Goal: Transaction & Acquisition: Purchase product/service

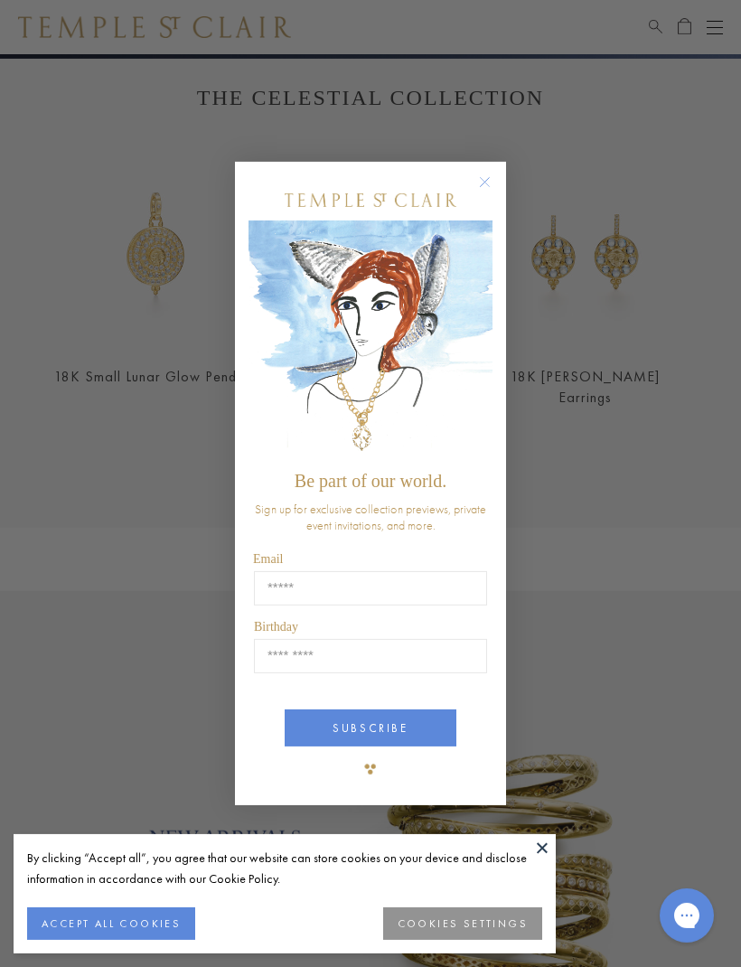
scroll to position [539, 0]
click at [500, 202] on button "Close dialog" at bounding box center [494, 191] width 23 height 23
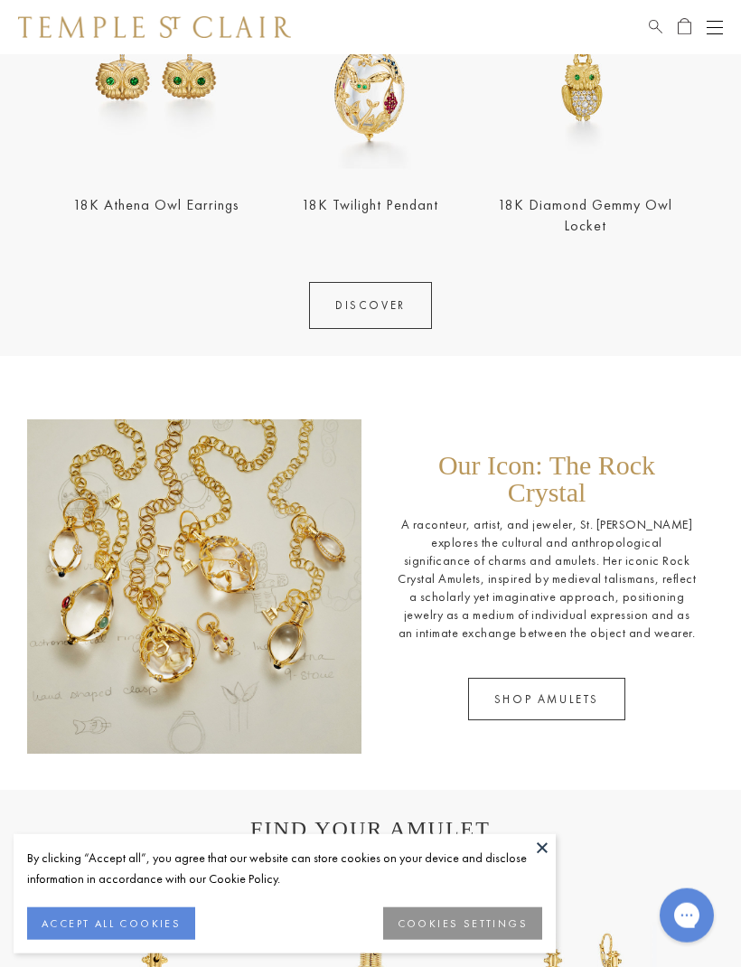
scroll to position [1787, 0]
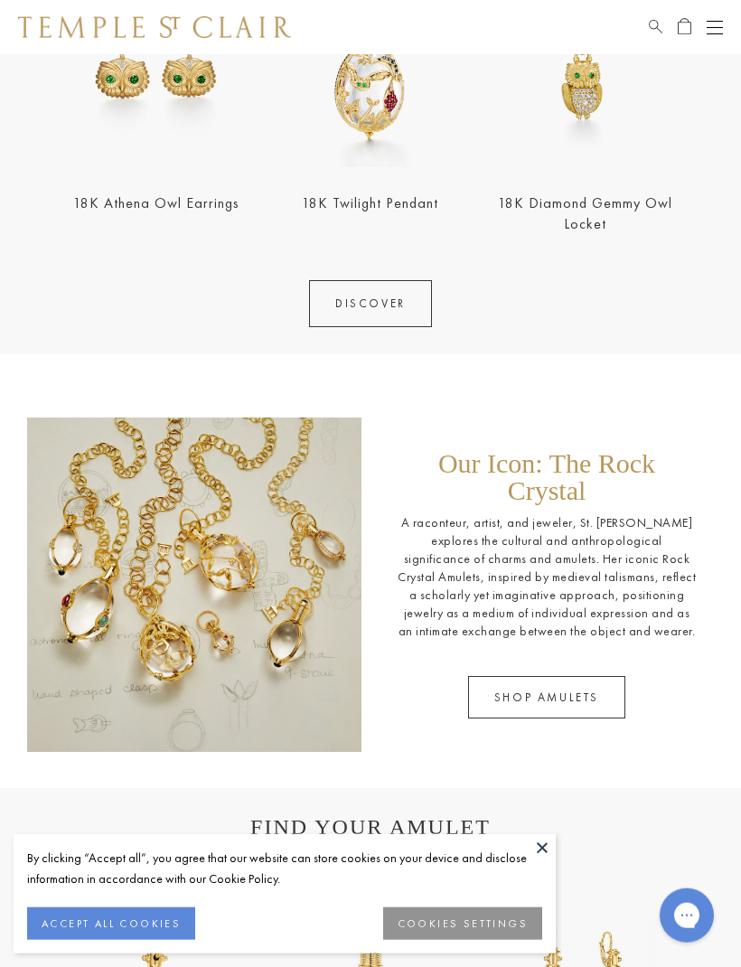
click at [554, 681] on link "SHOP AMULETS" at bounding box center [546, 697] width 157 height 42
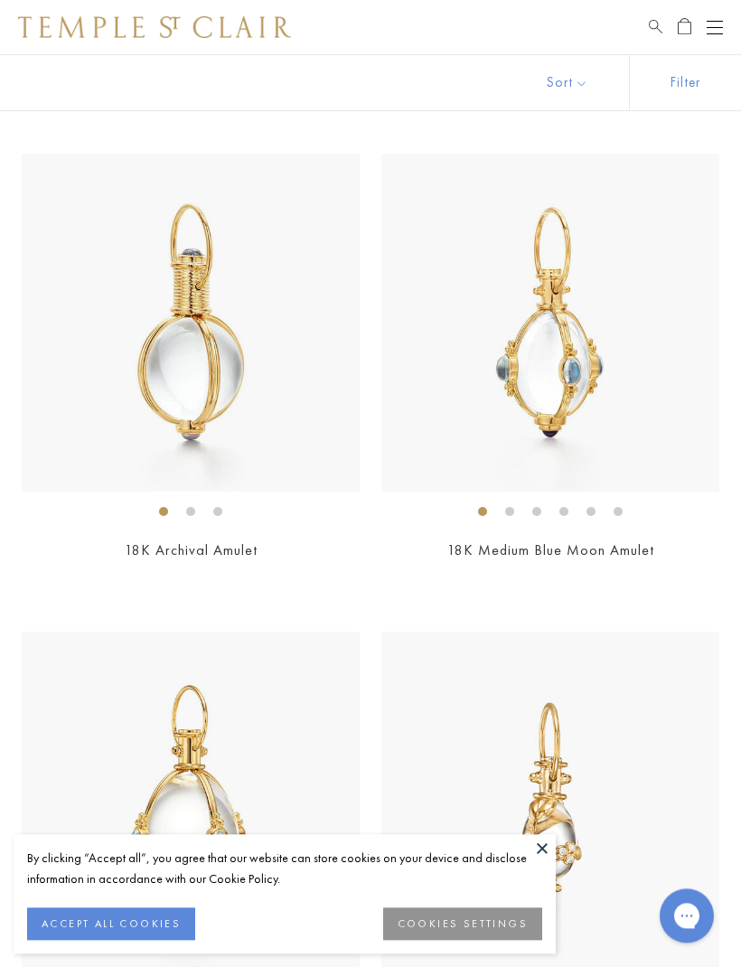
scroll to position [794, 0]
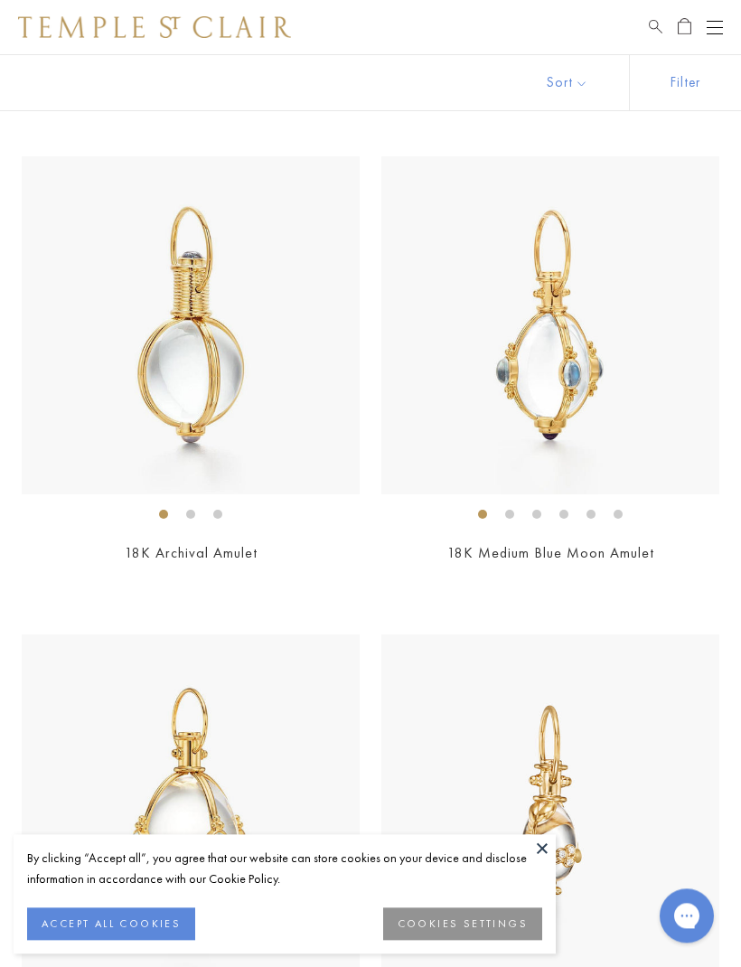
click at [204, 380] on img at bounding box center [191, 325] width 338 height 338
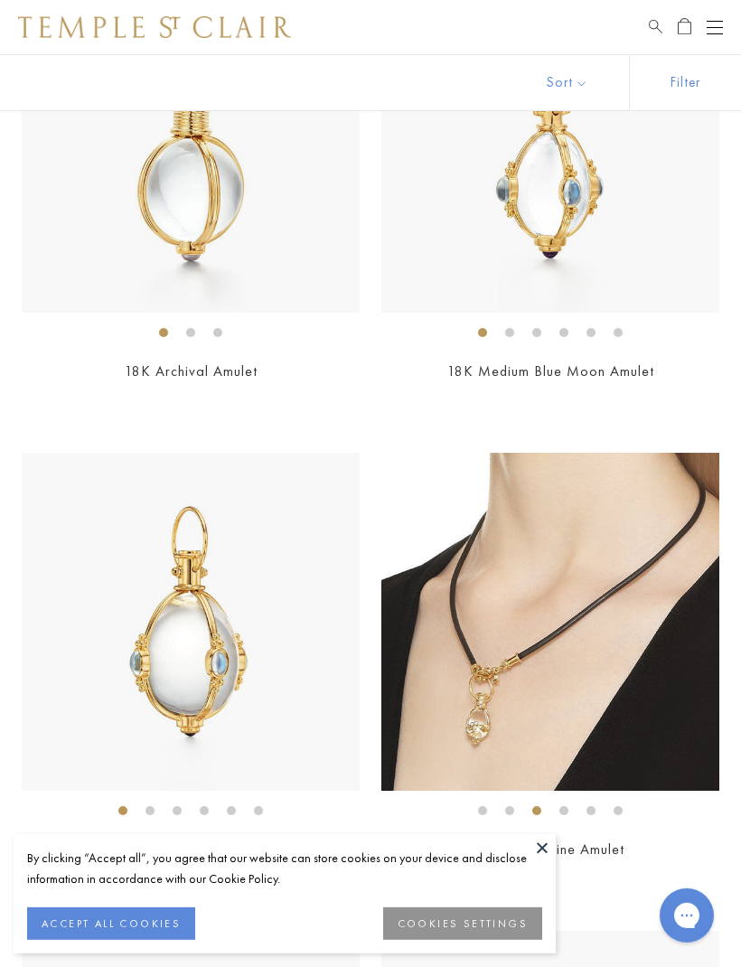
scroll to position [978, 0]
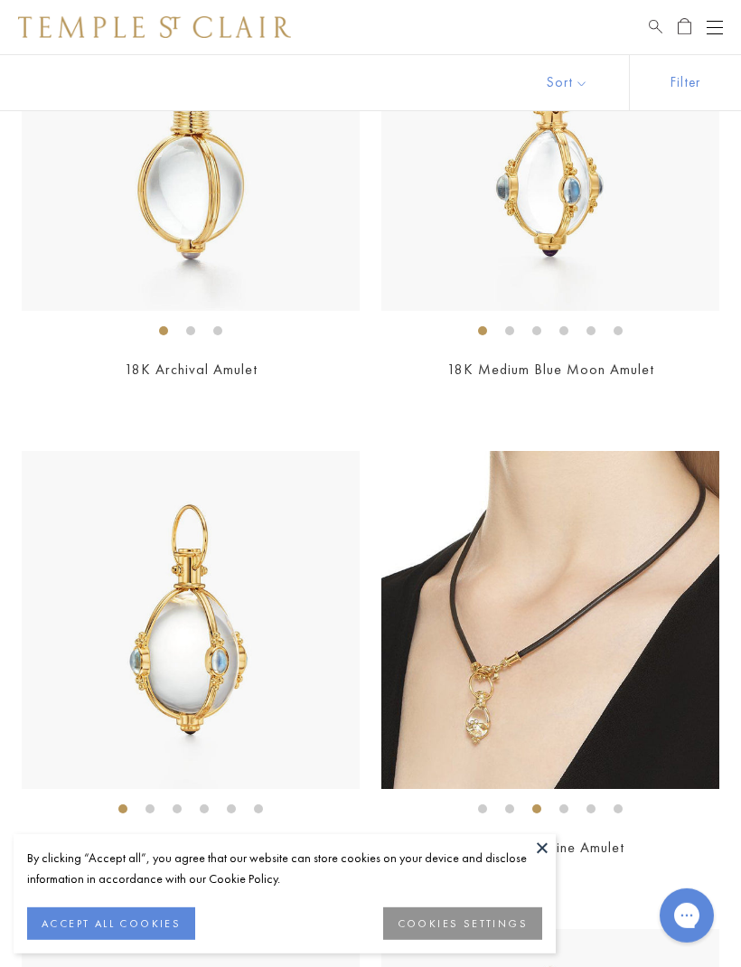
click at [560, 193] on img at bounding box center [550, 142] width 338 height 338
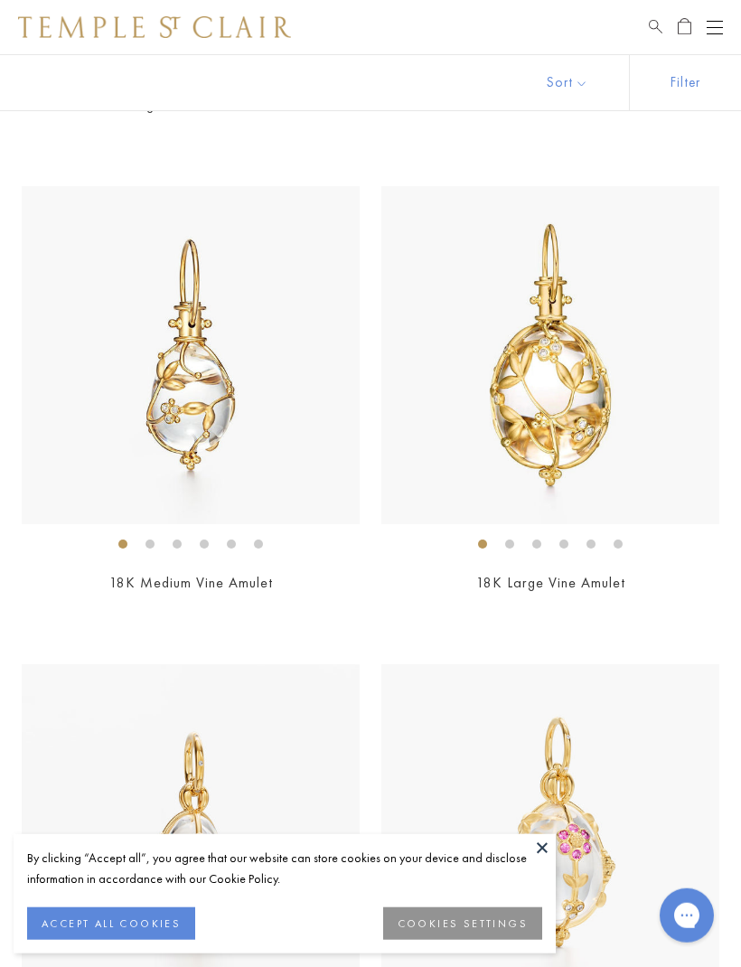
scroll to position [1722, 0]
click at [205, 411] on img at bounding box center [191, 354] width 338 height 338
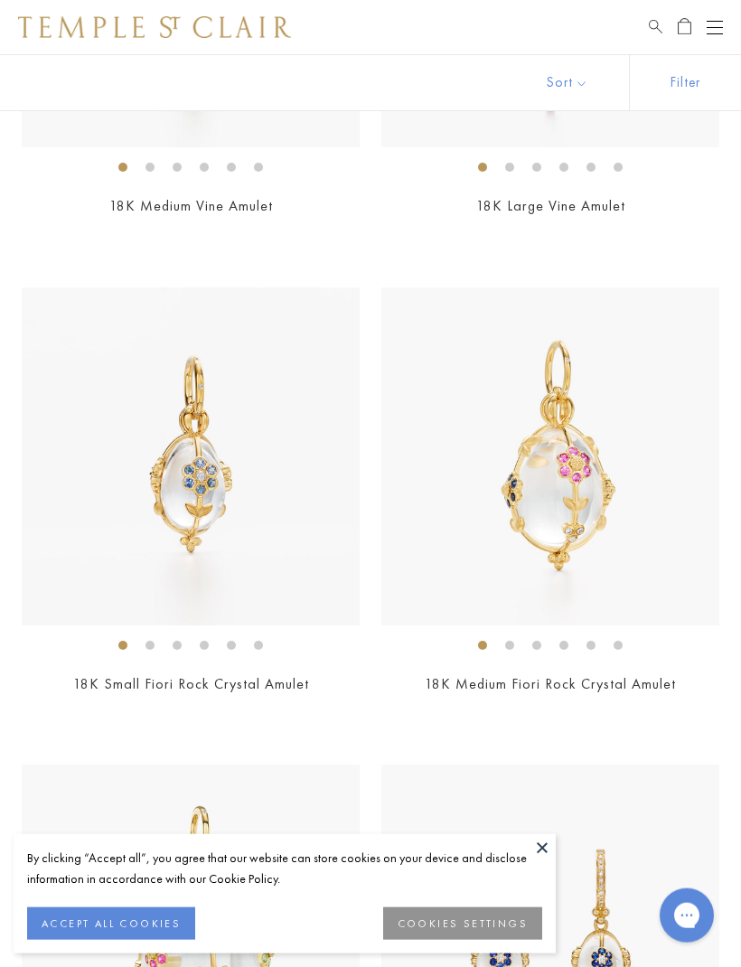
scroll to position [2099, 0]
click at [684, 186] on div "18K Large Vine Amulet $14,000" at bounding box center [550, 24] width 338 height 433
click at [570, 512] on img at bounding box center [550, 456] width 338 height 338
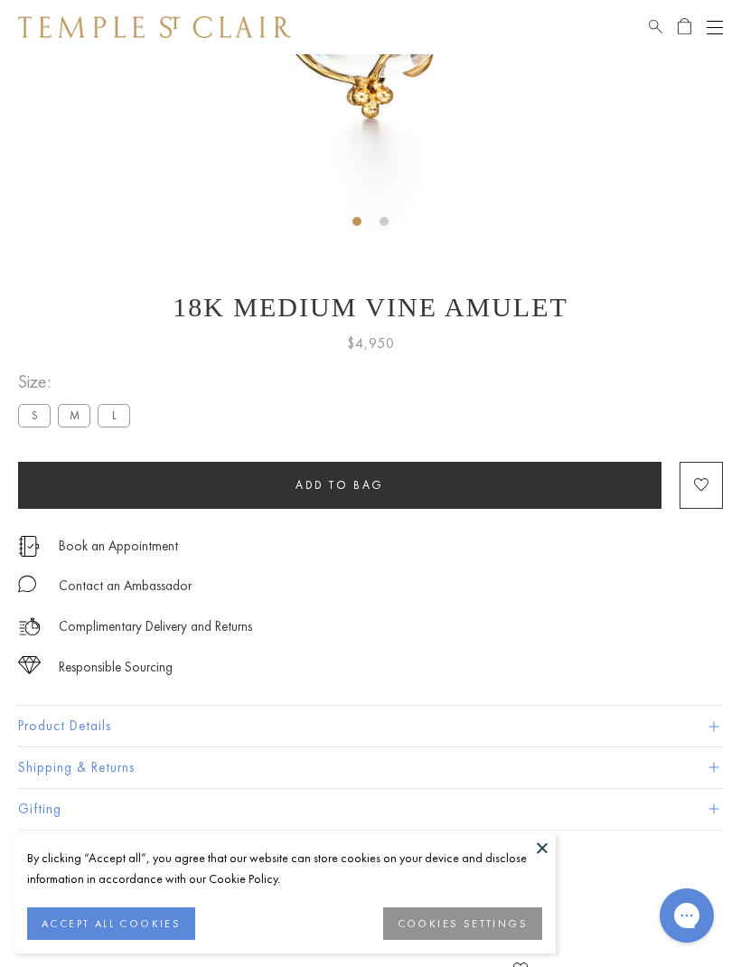
scroll to position [557, 0]
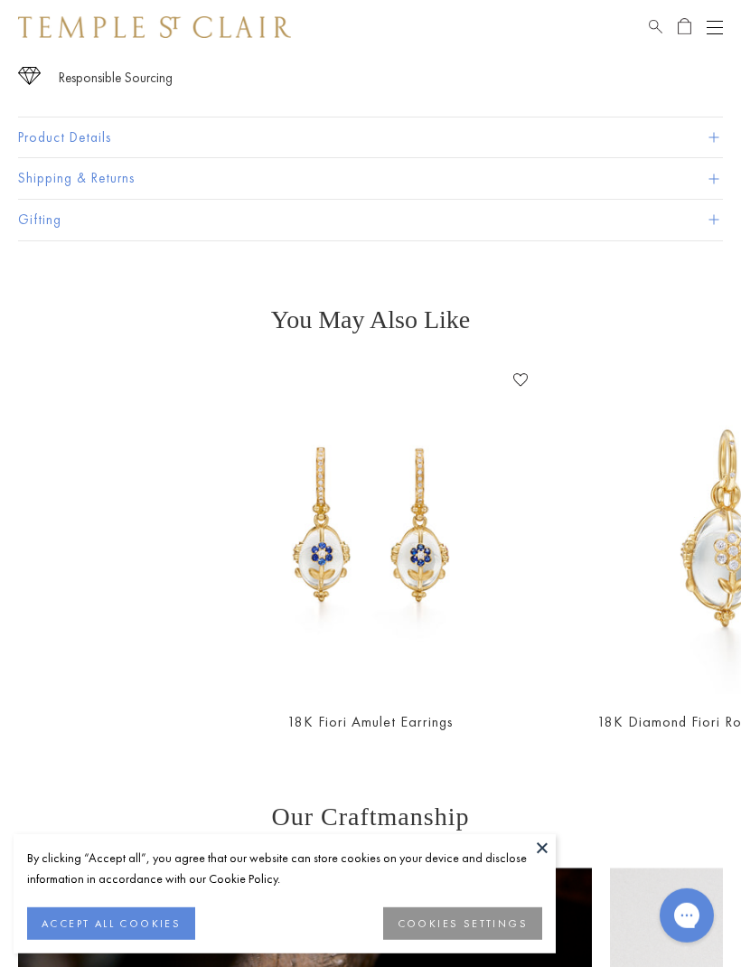
scroll to position [1148, 0]
click at [442, 555] on img at bounding box center [370, 529] width 329 height 329
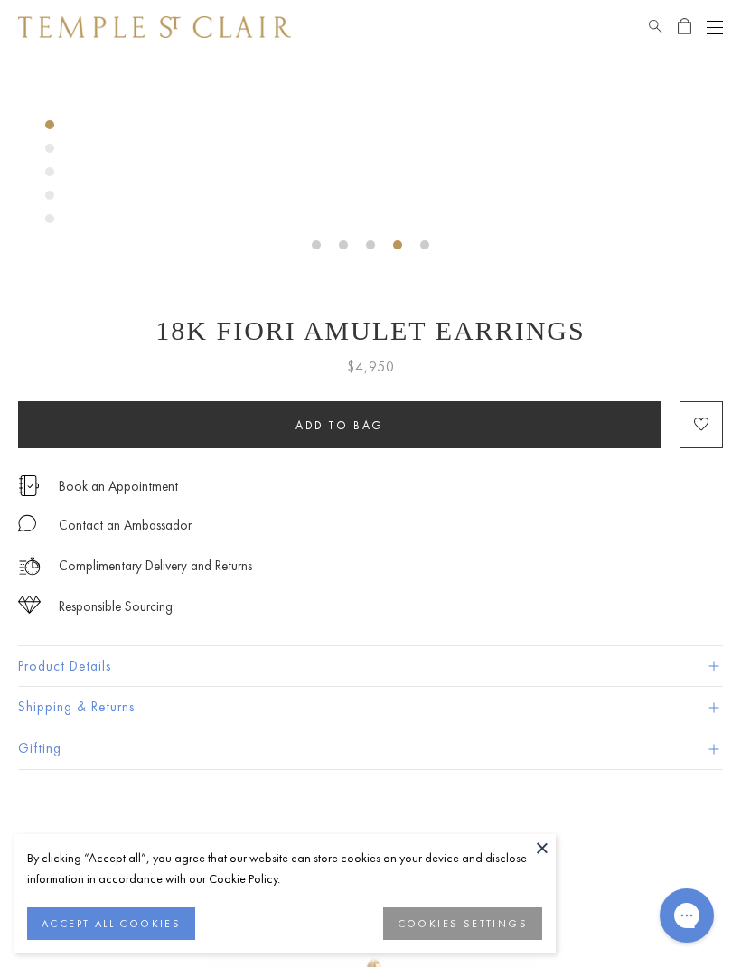
scroll to position [535, 0]
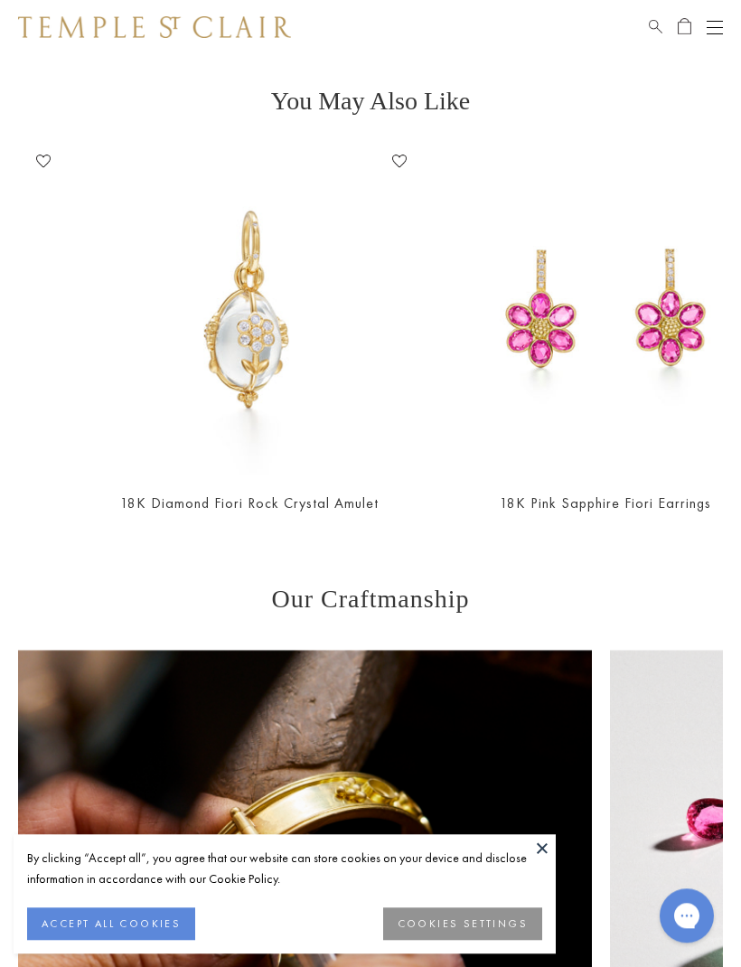
scroll to position [1282, 0]
click at [273, 507] on link "18K Diamond Fiori Rock Crystal Amulet" at bounding box center [249, 502] width 258 height 19
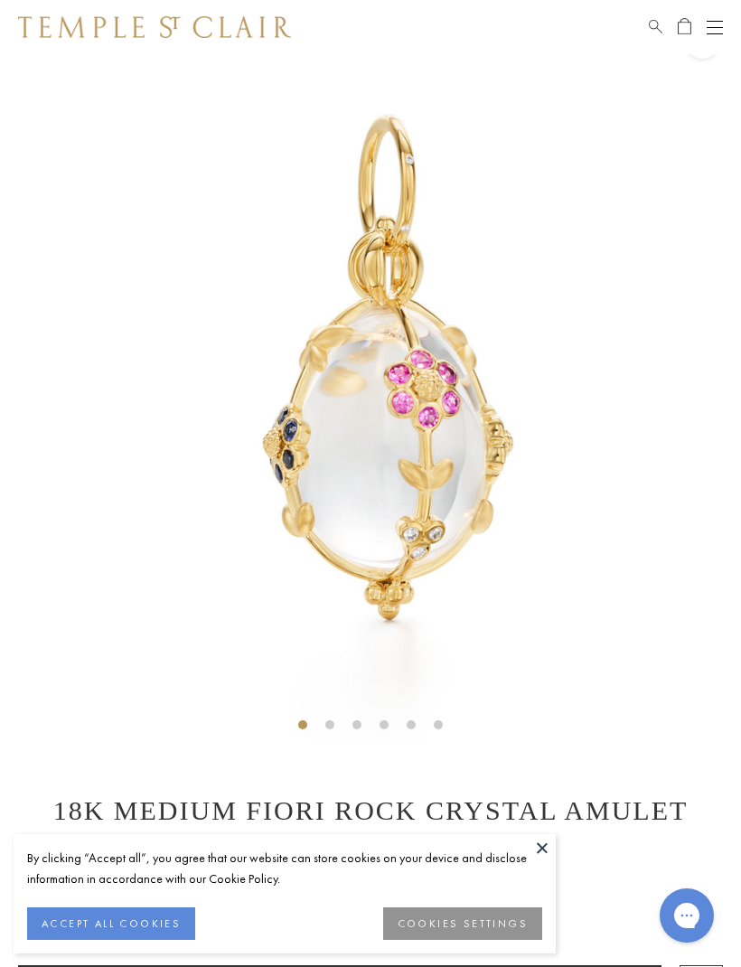
scroll to position [53, 0]
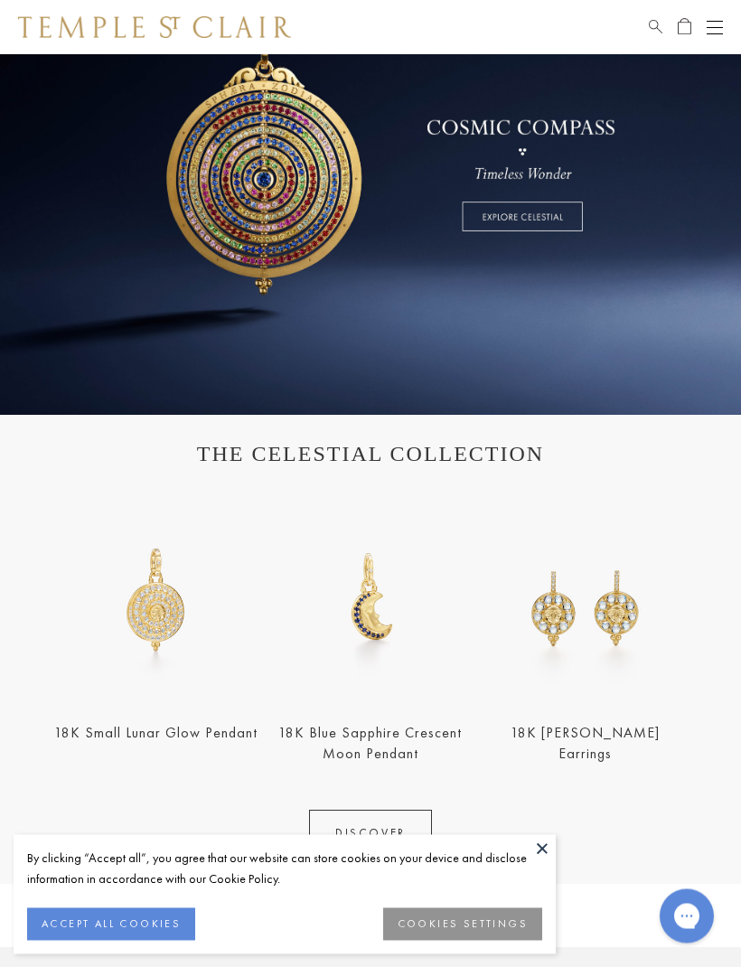
scroll to position [160, 0]
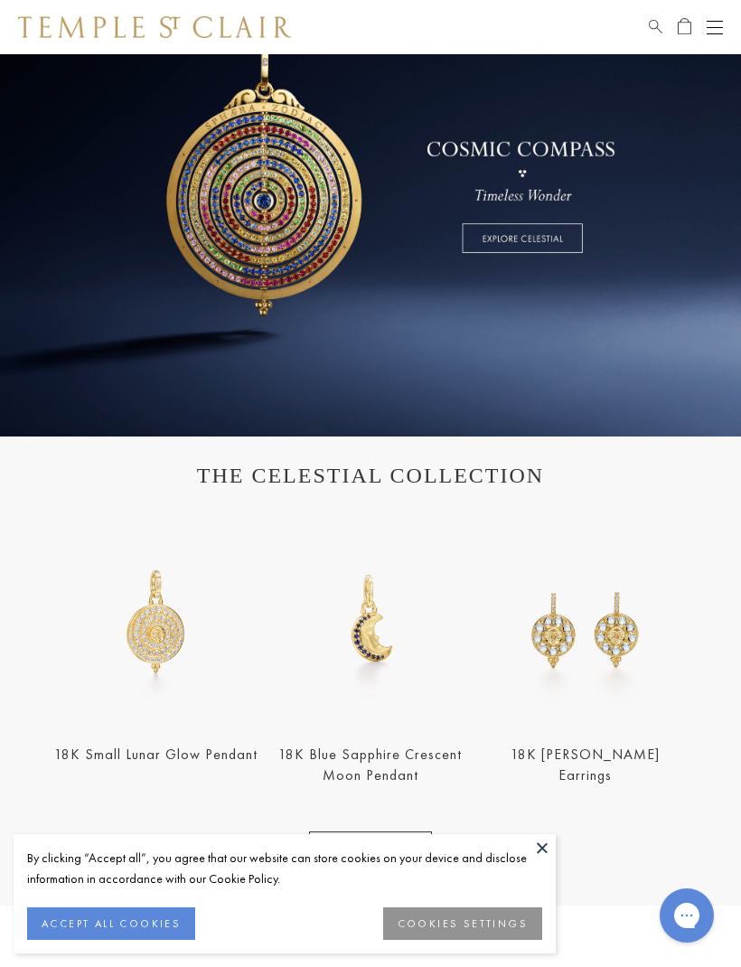
click at [524, 237] on link at bounding box center [370, 165] width 741 height 542
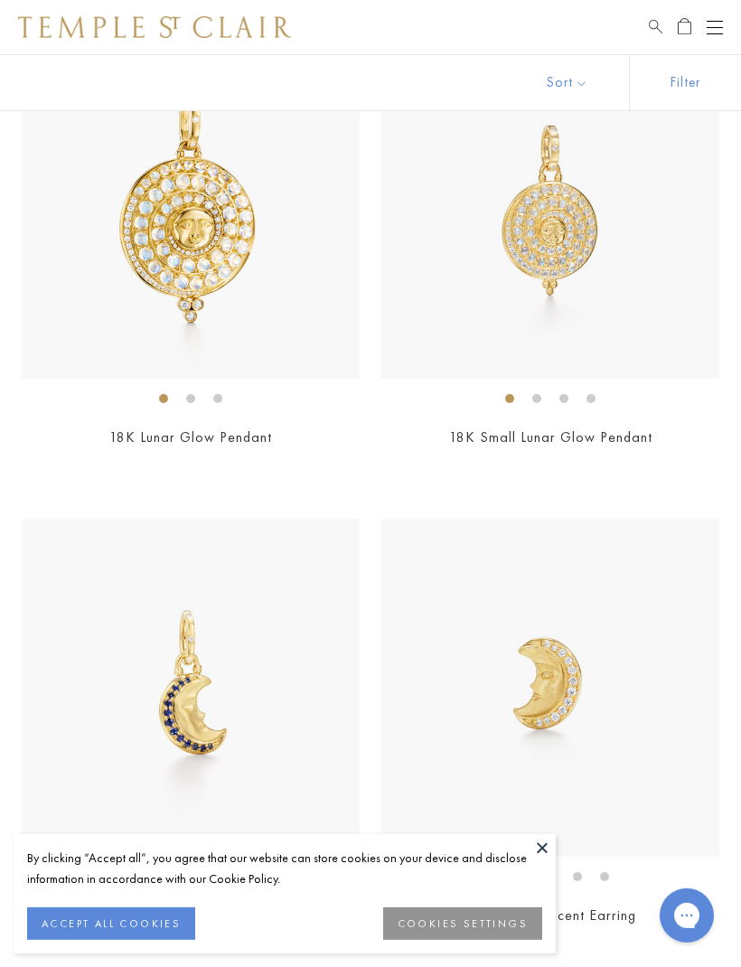
scroll to position [912, 0]
click at [562, 255] on img at bounding box center [550, 208] width 338 height 338
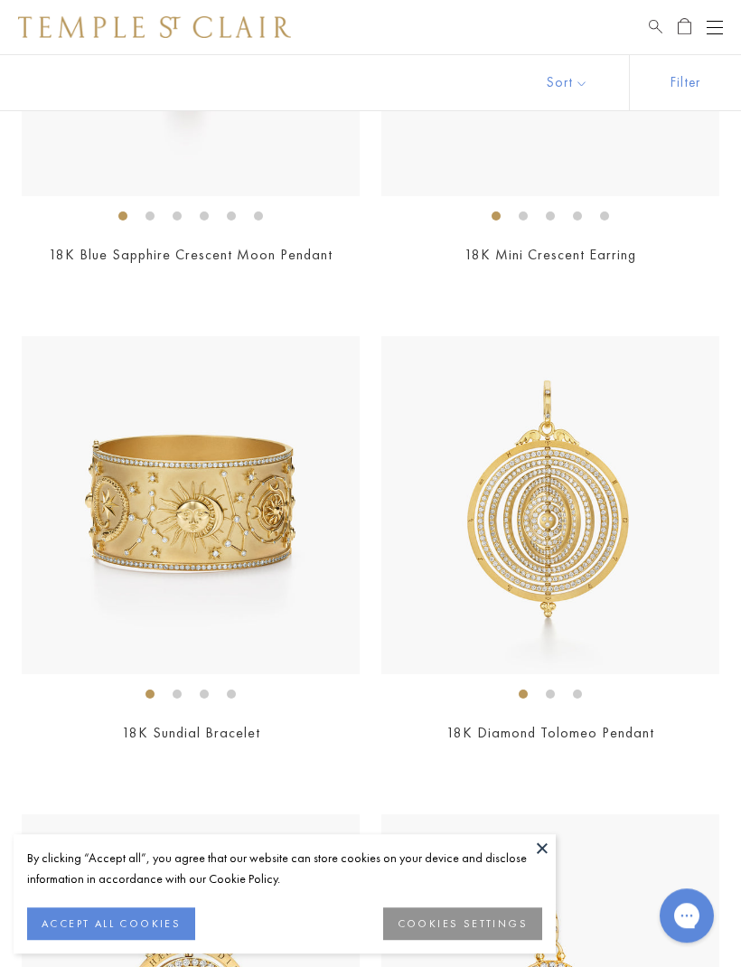
scroll to position [1571, 0]
click at [211, 550] on img at bounding box center [191, 505] width 338 height 338
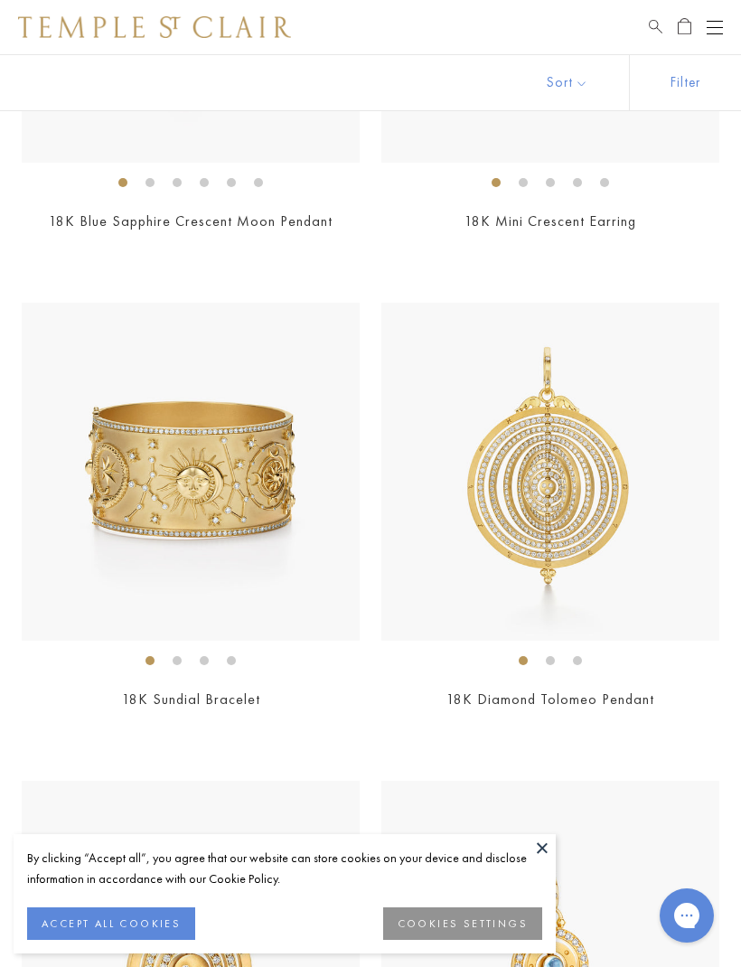
click at [551, 841] on button at bounding box center [542, 847] width 27 height 27
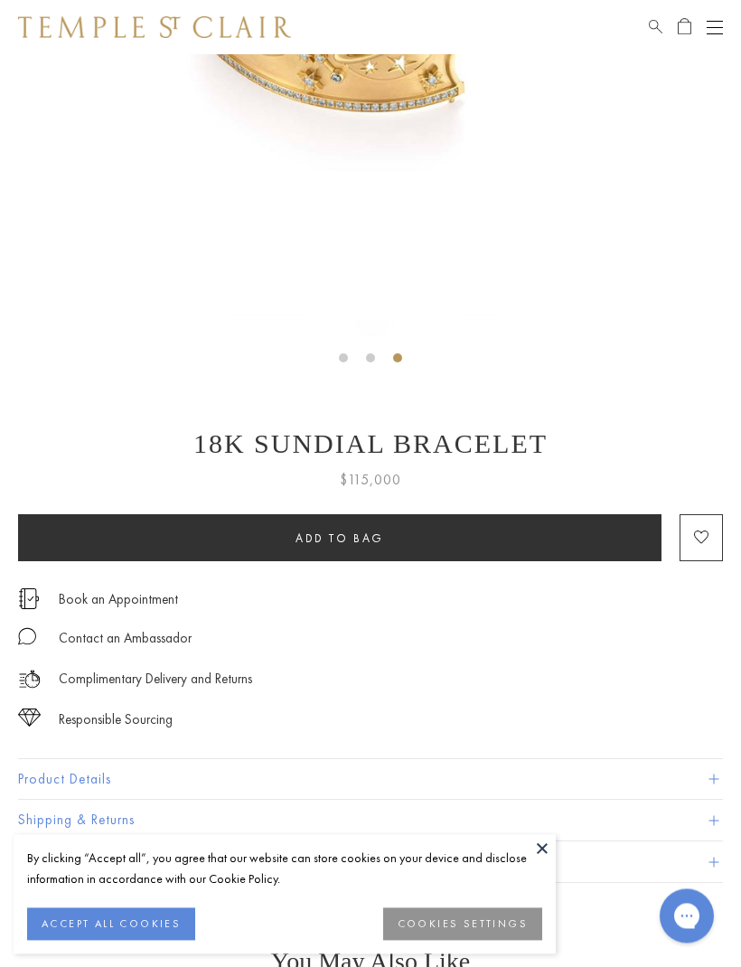
scroll to position [421, 0]
